Goal: Task Accomplishment & Management: Manage account settings

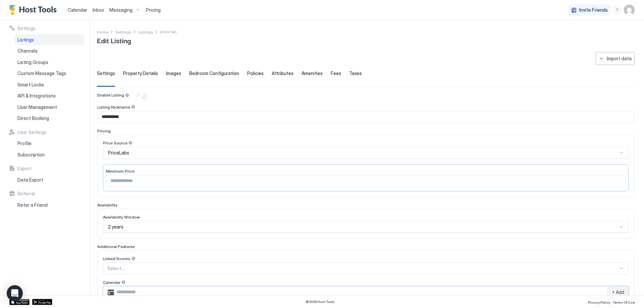
scroll to position [101, 0]
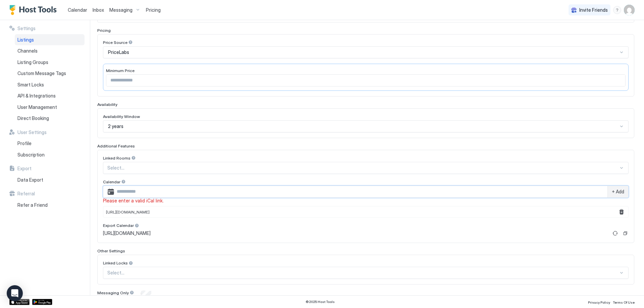
click at [80, 8] on span "Calendar" at bounding box center [77, 10] width 19 height 6
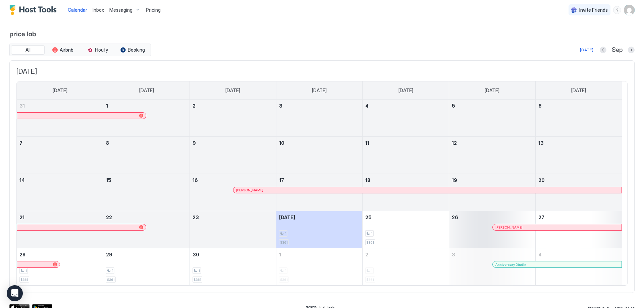
scroll to position [5, 0]
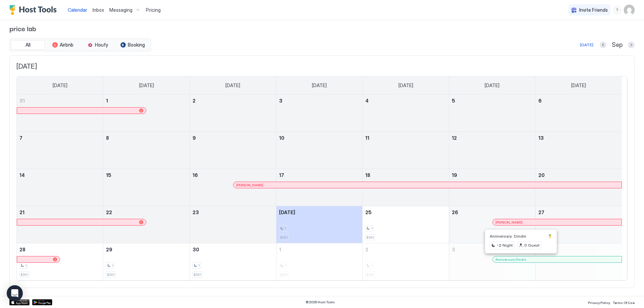
click at [517, 259] on div at bounding box center [516, 259] width 5 height 5
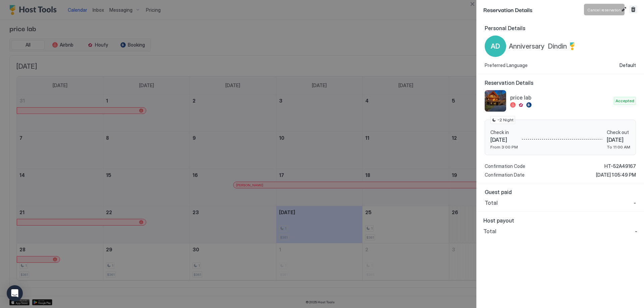
click at [633, 11] on button "Cancel reservation" at bounding box center [633, 9] width 8 height 8
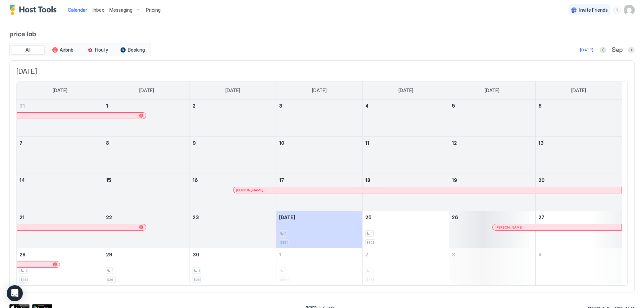
scroll to position [5, 0]
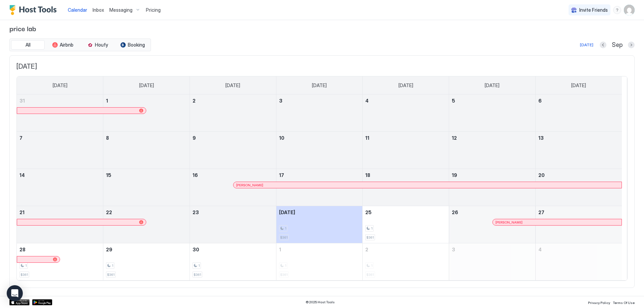
click at [520, 53] on div "All Airbnb Houfy Booking [DATE] Sep [DATE] [DATE] [DATE] [DATE] [DATE] [DATE] […" at bounding box center [321, 163] width 625 height 249
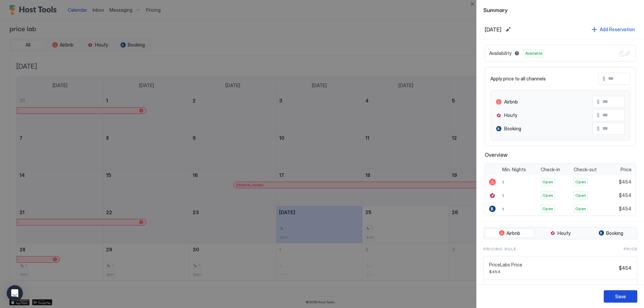
click at [621, 293] on div "Save" at bounding box center [620, 296] width 11 height 7
click at [623, 297] on div "Save" at bounding box center [620, 296] width 11 height 7
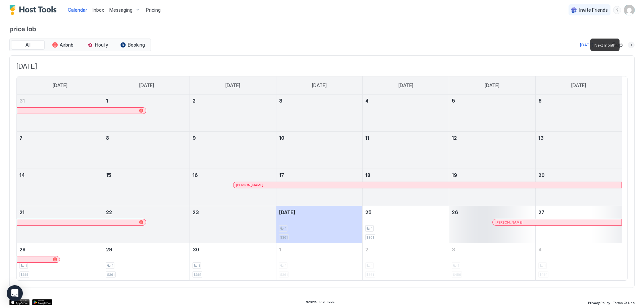
click at [628, 44] on button "Next month" at bounding box center [631, 45] width 7 height 7
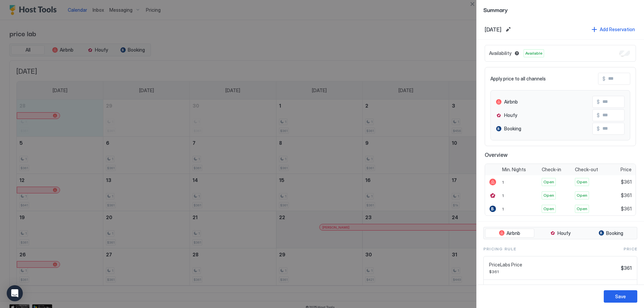
click at [60, 124] on div at bounding box center [322, 154] width 644 height 308
click at [398, 37] on div at bounding box center [322, 154] width 644 height 308
click at [360, 297] on div at bounding box center [322, 154] width 644 height 308
click at [615, 295] on button "Save" at bounding box center [621, 296] width 34 height 12
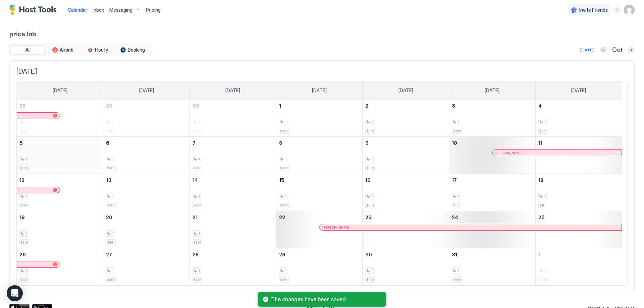
click at [40, 156] on div "1 $361" at bounding box center [59, 155] width 81 height 32
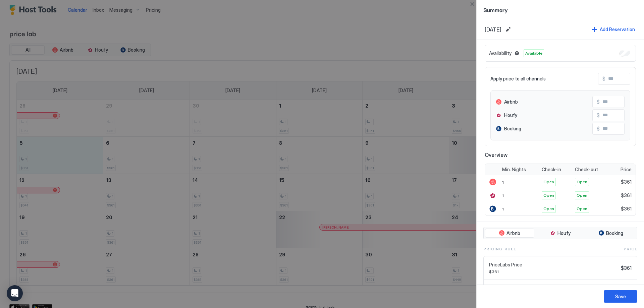
click at [64, 121] on div at bounding box center [322, 154] width 644 height 308
click at [622, 294] on div "Save" at bounding box center [620, 296] width 11 height 7
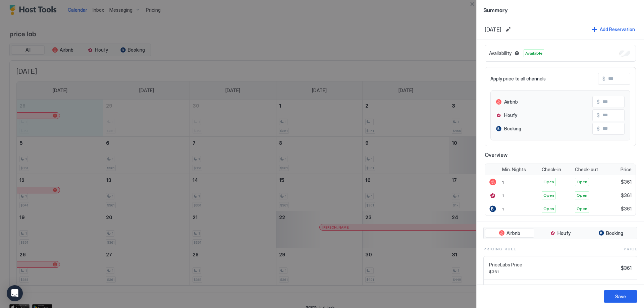
click at [292, 51] on div at bounding box center [322, 154] width 644 height 308
click at [633, 302] on button "Save" at bounding box center [621, 296] width 34 height 12
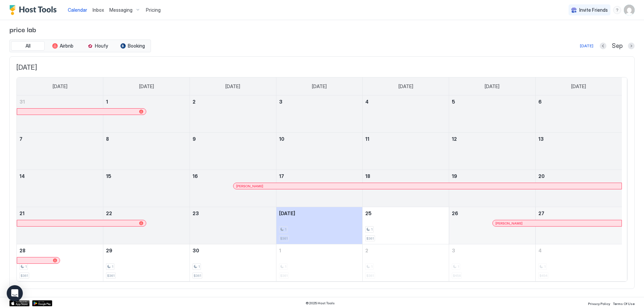
scroll to position [5, 0]
click at [628, 44] on button "Next month" at bounding box center [631, 45] width 7 height 7
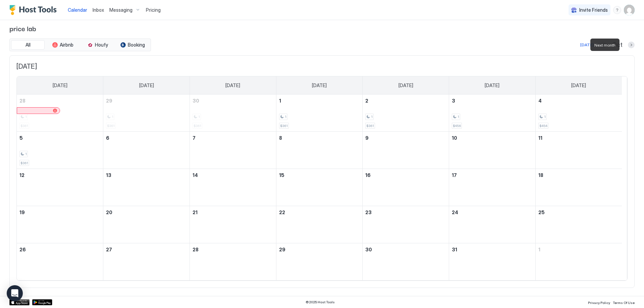
scroll to position [0, 0]
